Goal: Find specific page/section: Find specific page/section

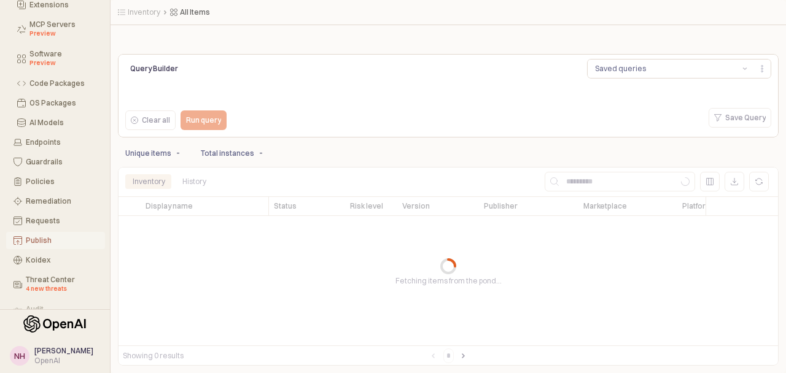
scroll to position [124, 0]
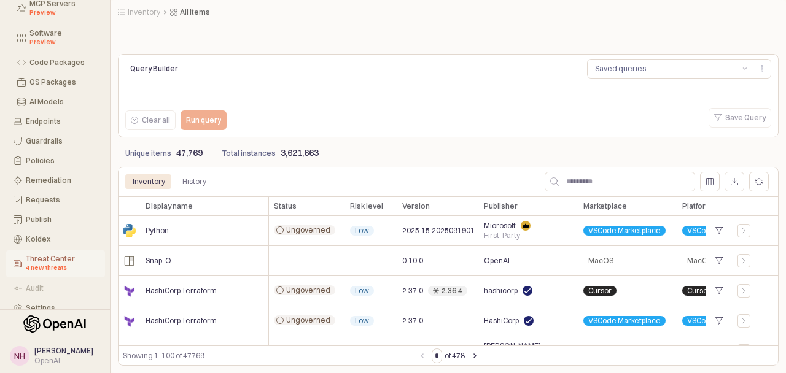
click at [61, 260] on div "Threat Center 4 new threats" at bounding box center [62, 264] width 72 height 18
